Goal: Navigation & Orientation: Find specific page/section

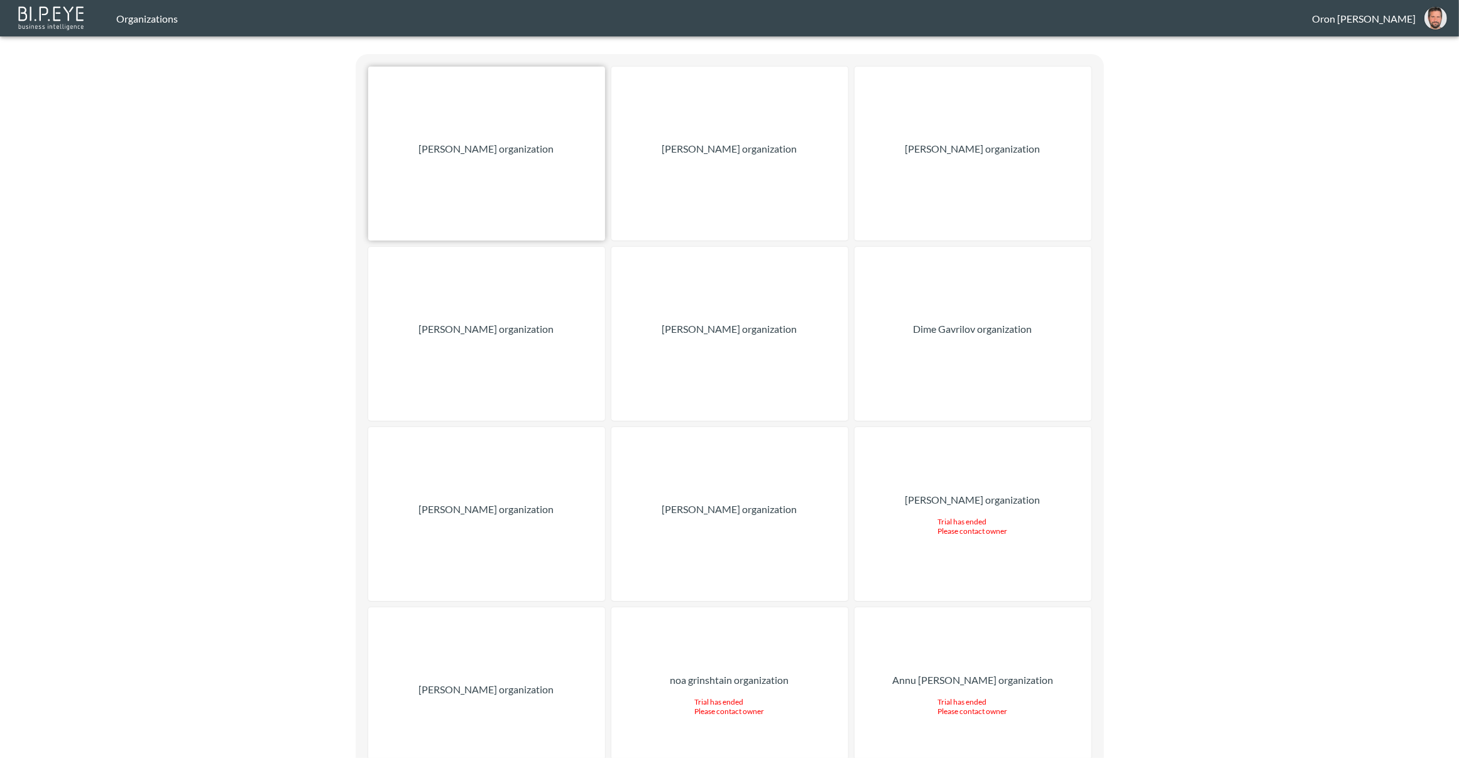
click at [430, 123] on div "[PERSON_NAME] organization" at bounding box center [486, 154] width 237 height 174
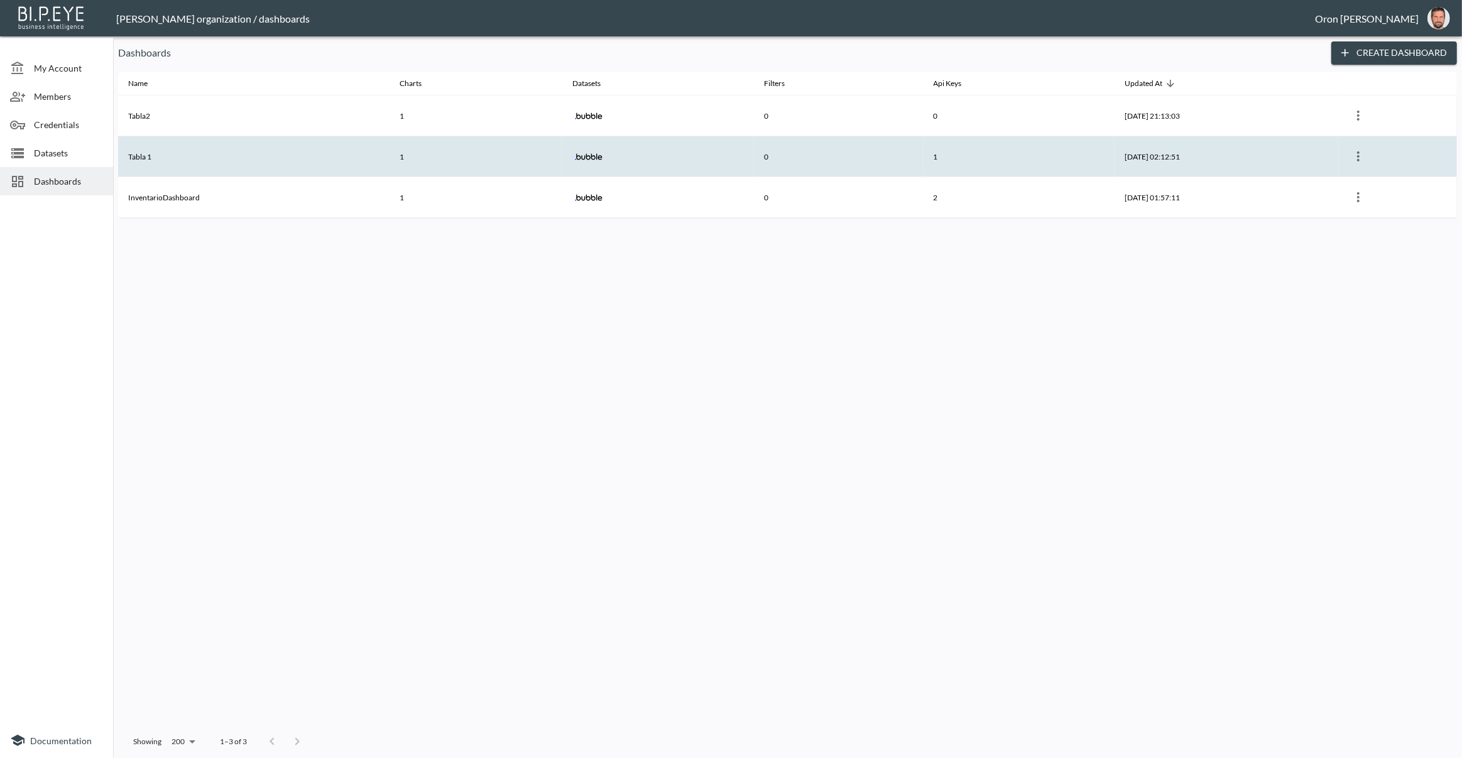
click at [133, 165] on th "Tabla 1" at bounding box center [253, 156] width 271 height 41
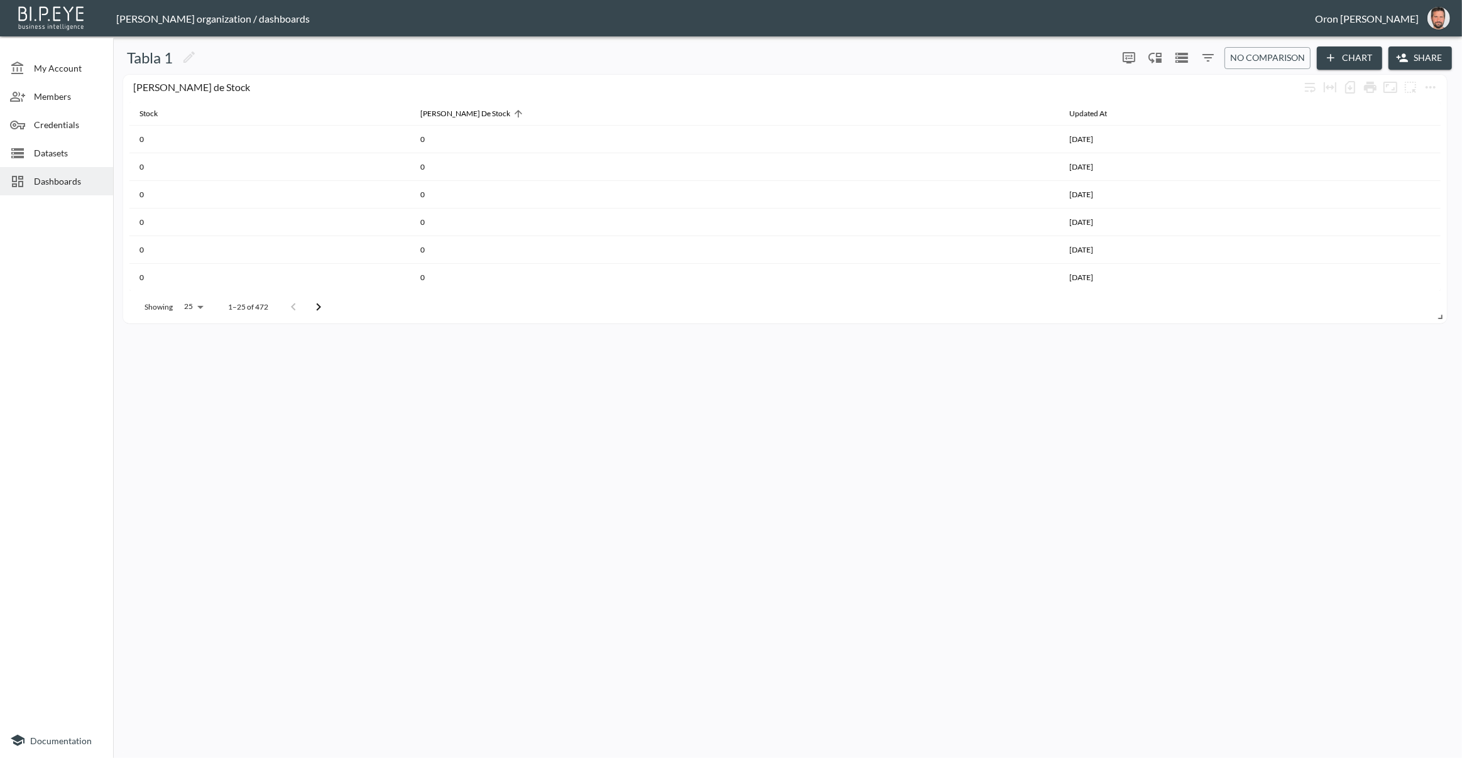
click at [64, 182] on span "Dashboards" at bounding box center [68, 181] width 69 height 13
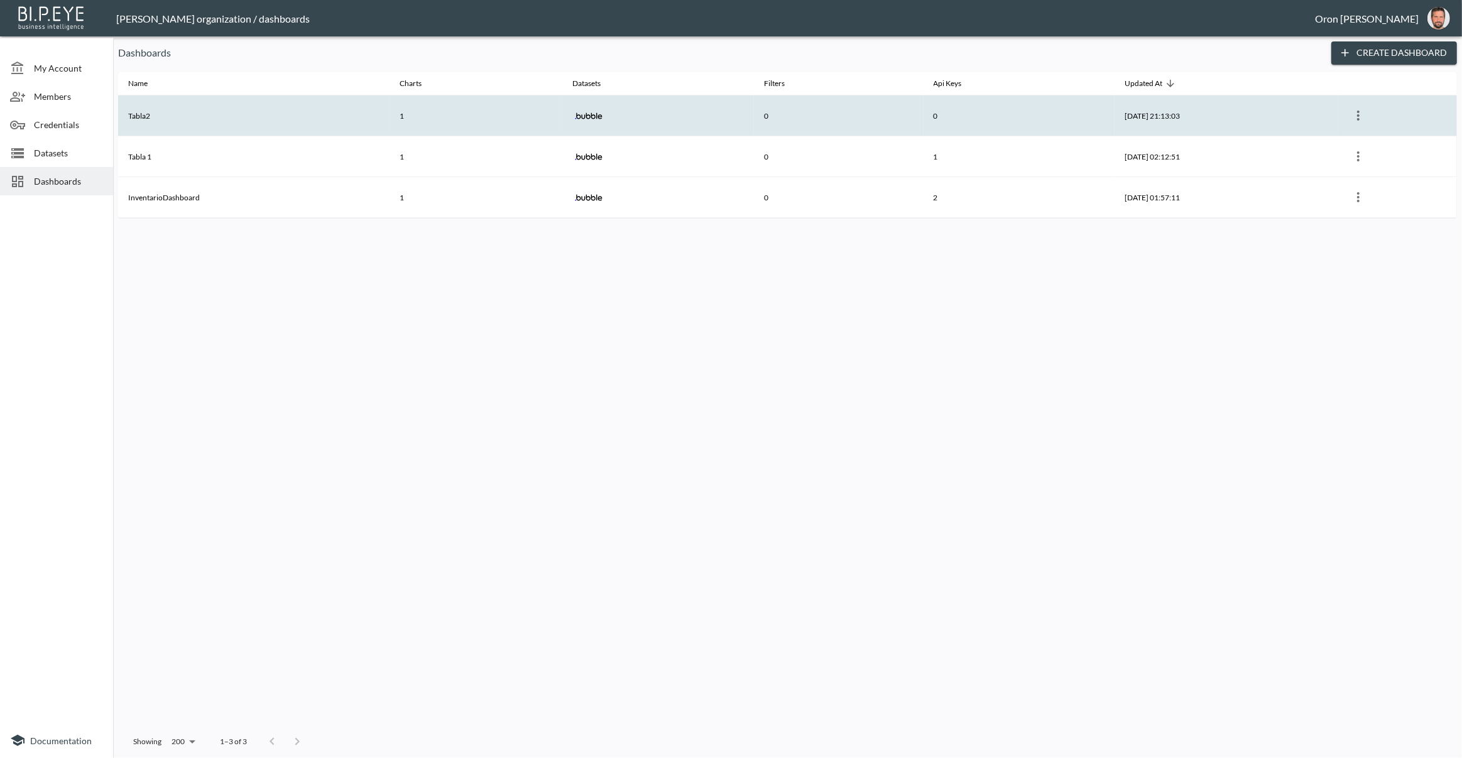
click at [146, 120] on th "Tabla2" at bounding box center [253, 116] width 271 height 41
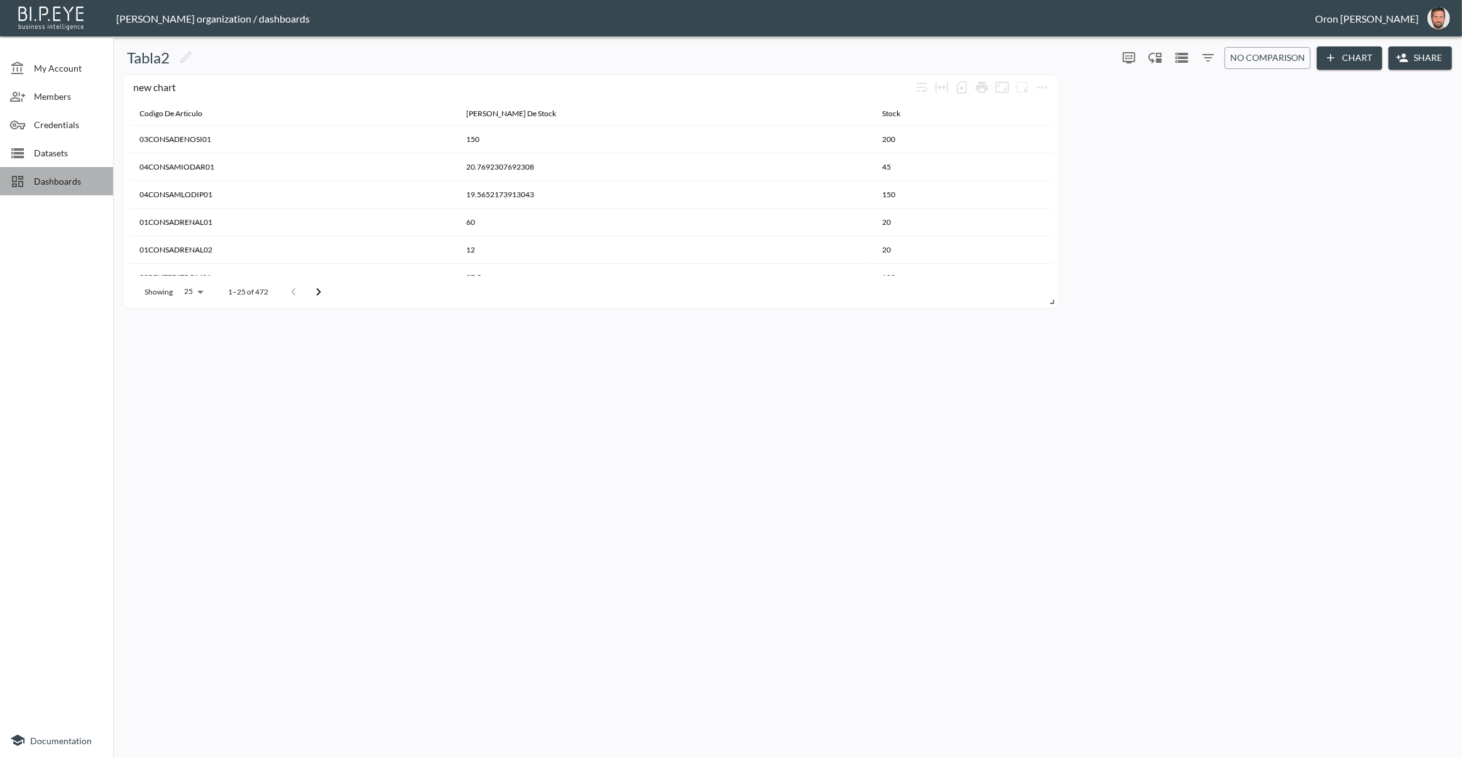
drag, startPoint x: 38, startPoint y: 175, endPoint x: 50, endPoint y: 180, distance: 12.4
click at [38, 175] on span "Dashboards" at bounding box center [68, 181] width 69 height 13
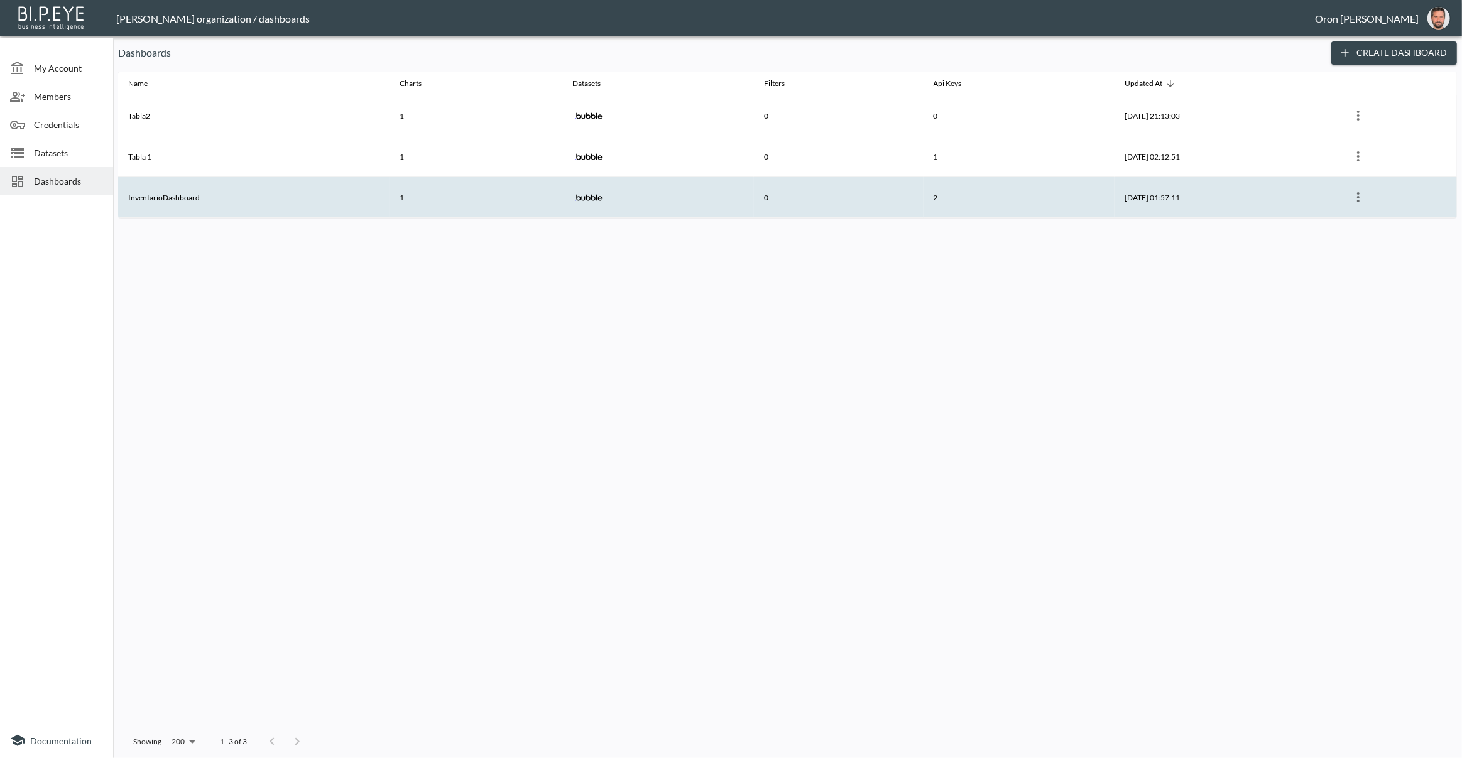
click at [175, 197] on th "InventarioDashboard" at bounding box center [253, 197] width 271 height 41
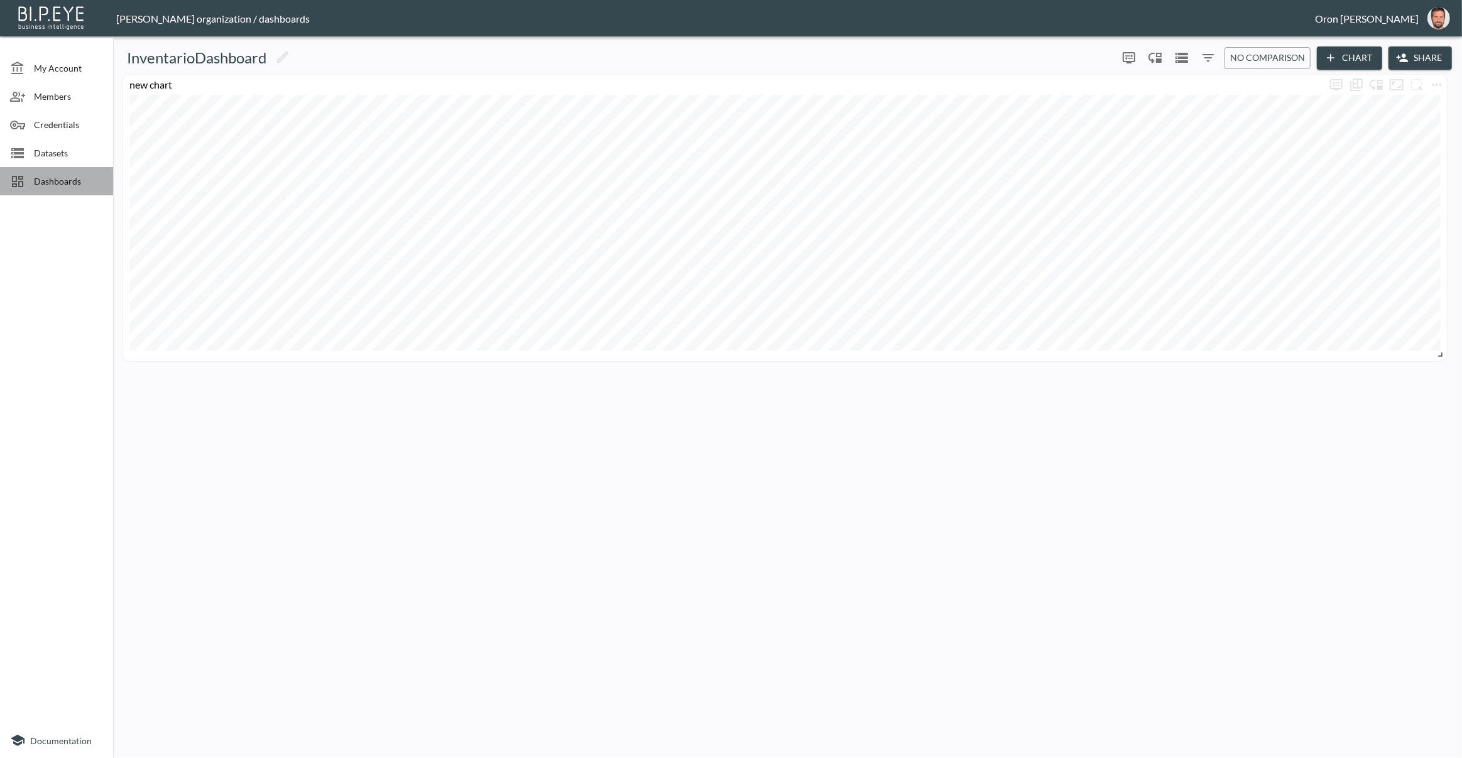
drag, startPoint x: 55, startPoint y: 184, endPoint x: 56, endPoint y: 170, distance: 13.9
click at [55, 184] on span "Dashboards" at bounding box center [68, 181] width 69 height 13
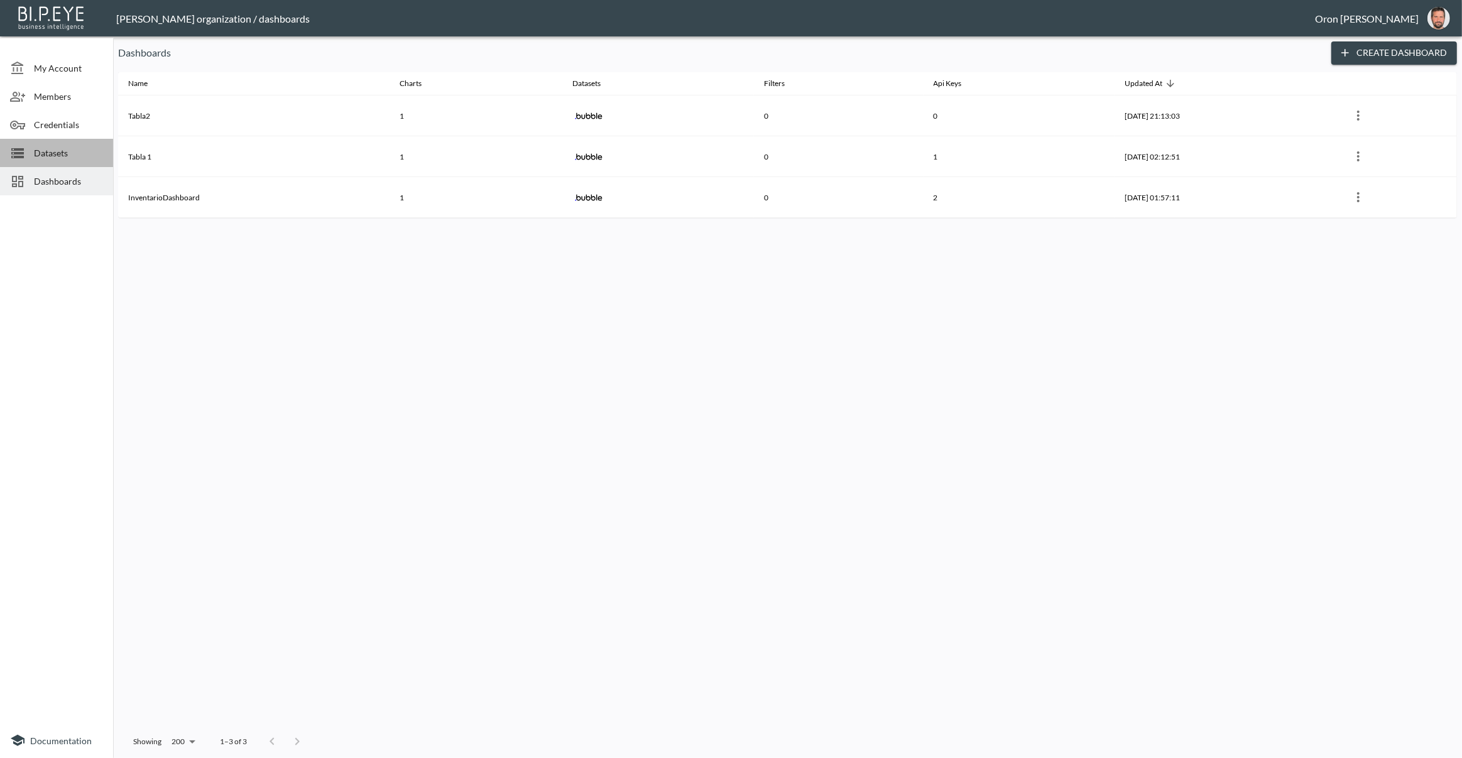
click at [57, 157] on span "Datasets" at bounding box center [68, 152] width 69 height 13
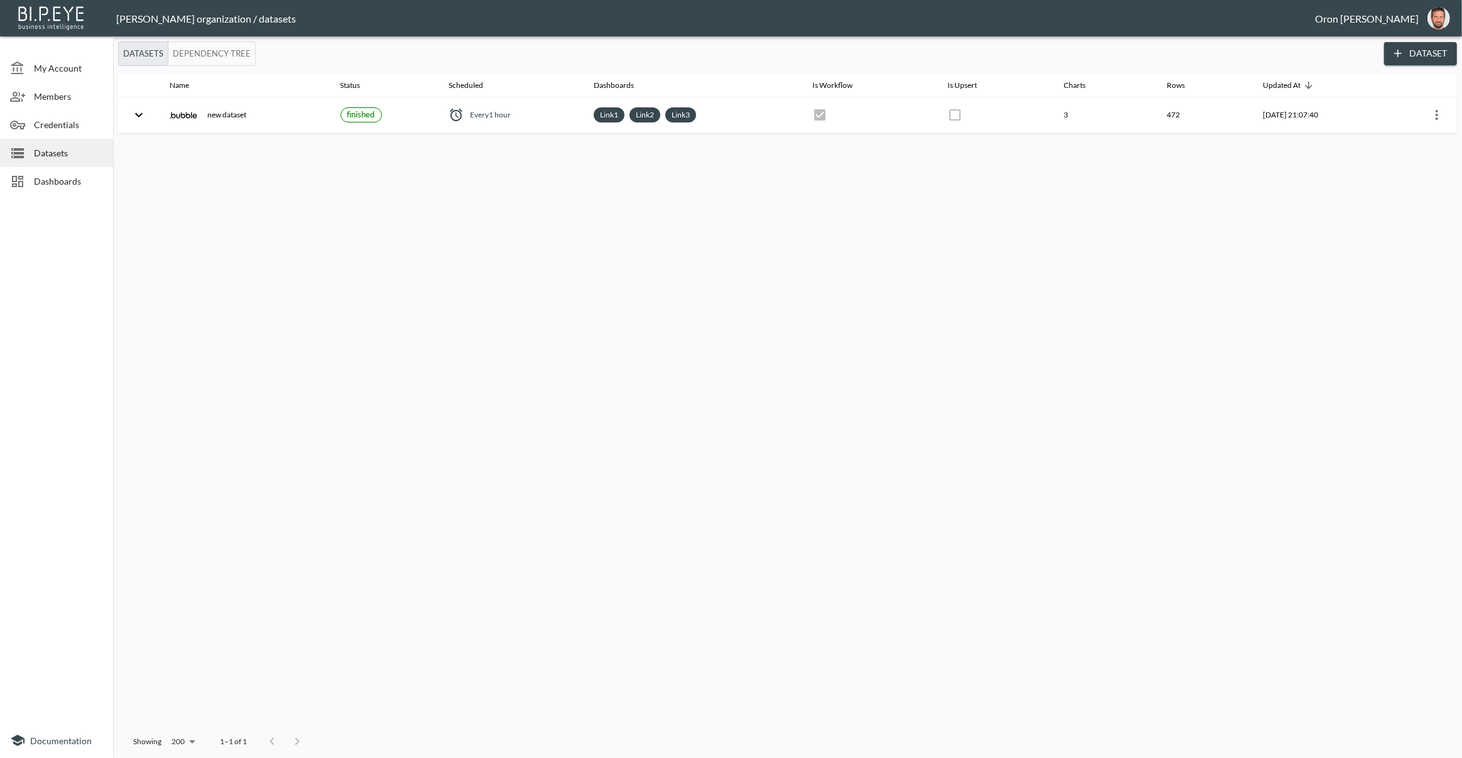
click at [72, 63] on span "My Account" at bounding box center [68, 68] width 69 height 13
